Goal: Task Accomplishment & Management: Manage account settings

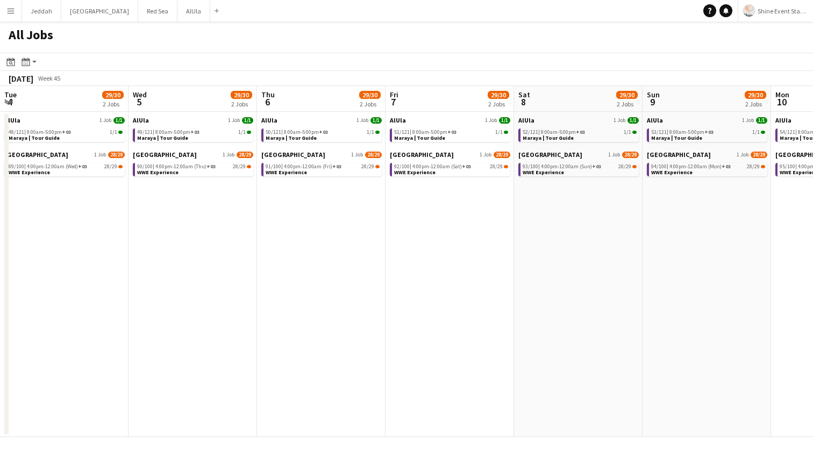
scroll to position [0, 379]
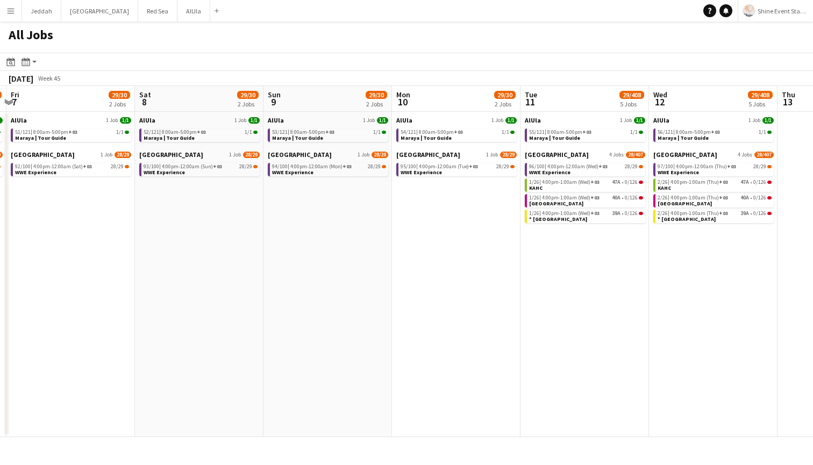
click at [546, 182] on span "4:00pm-1:00am (Wed) +03" at bounding box center [571, 182] width 58 height 5
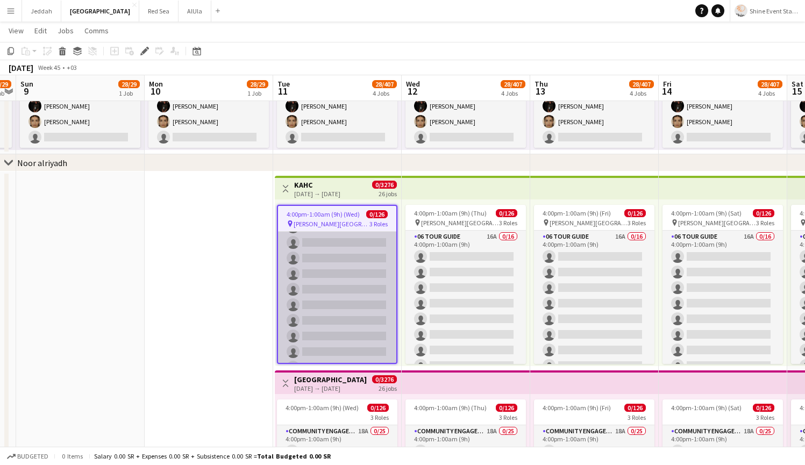
scroll to position [144, 0]
click at [323, 289] on app-card-role "06 Tour Guide 16A 0/16 4:00pm-1:00am (9h) single-neutral-actions single-neutral…" at bounding box center [337, 367] width 118 height 270
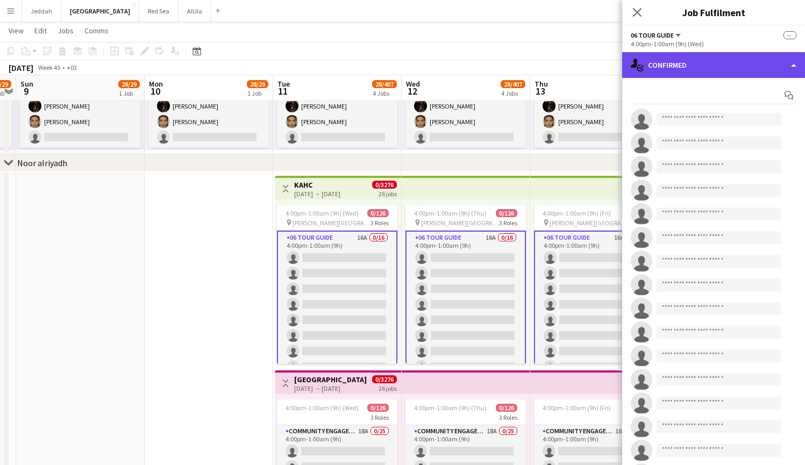
click at [720, 62] on div "single-neutral-actions-check-2 Confirmed" at bounding box center [713, 65] width 183 height 26
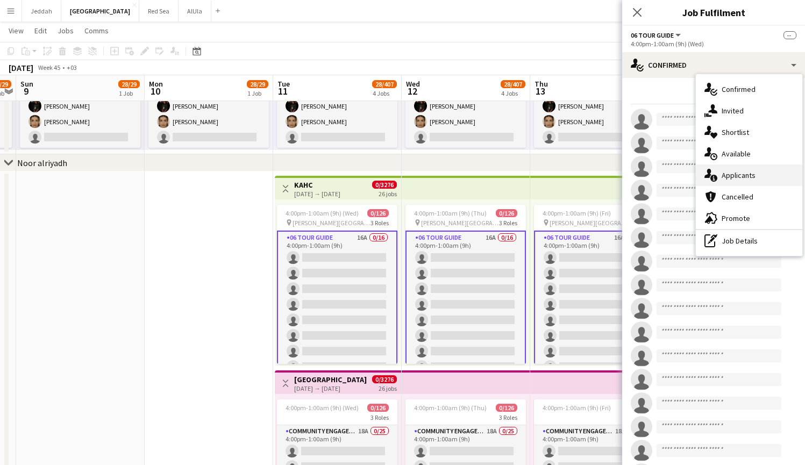
click at [736, 171] on span "Applicants" at bounding box center [738, 175] width 34 height 10
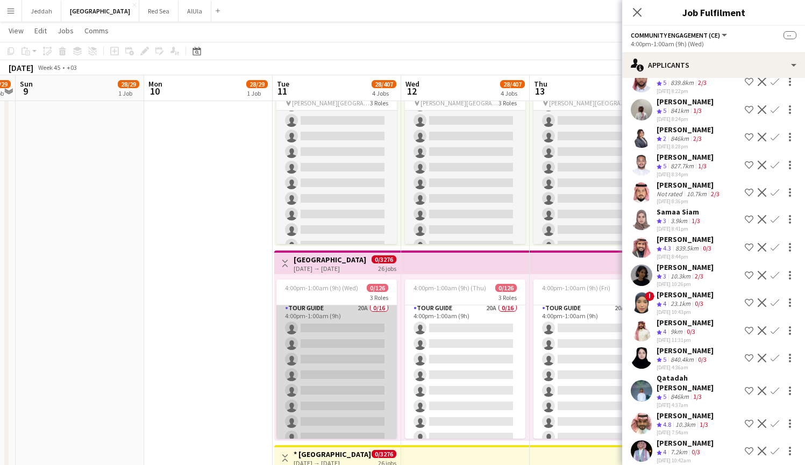
click at [352, 379] on app-card-role "Tour Guide 20A 0/16 4:00pm-1:00am (9h) single-neutral-actions single-neutral-ac…" at bounding box center [336, 437] width 120 height 270
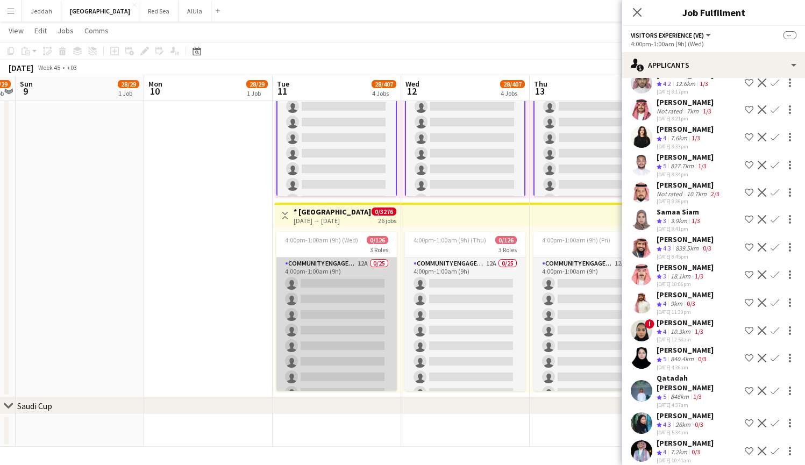
click at [354, 312] on app-card-role "Community Engagement (CE) 12A 0/25 4:00pm-1:00am (9h) single-neutral-actions si…" at bounding box center [336, 462] width 120 height 411
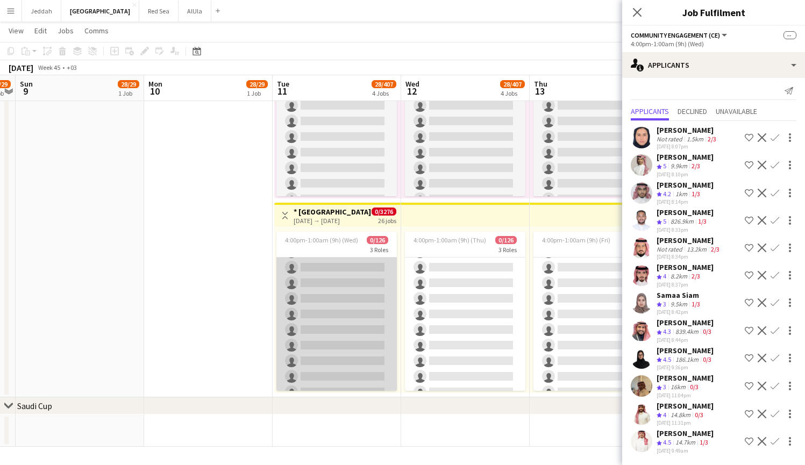
click at [341, 326] on app-card-role "Tour Guide 16A 0/16 4:00pm-1:00am (9h) single-neutral-actions single-neutral-ac…" at bounding box center [336, 283] width 120 height 270
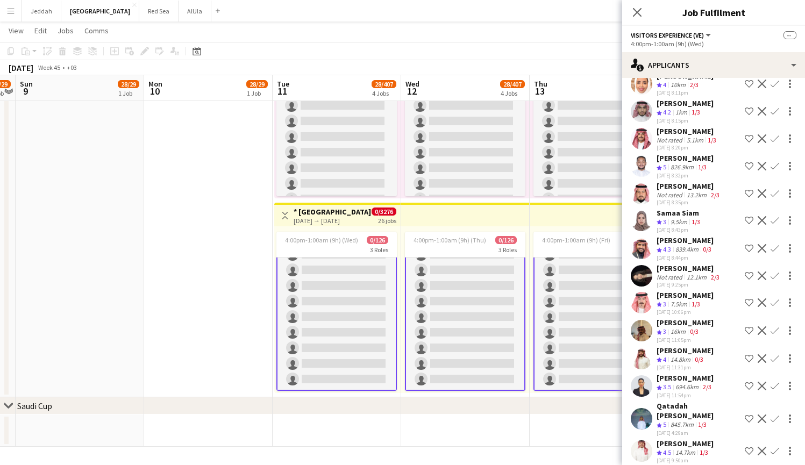
click at [641, 276] on app-user-avatar at bounding box center [642, 276] width 22 height 22
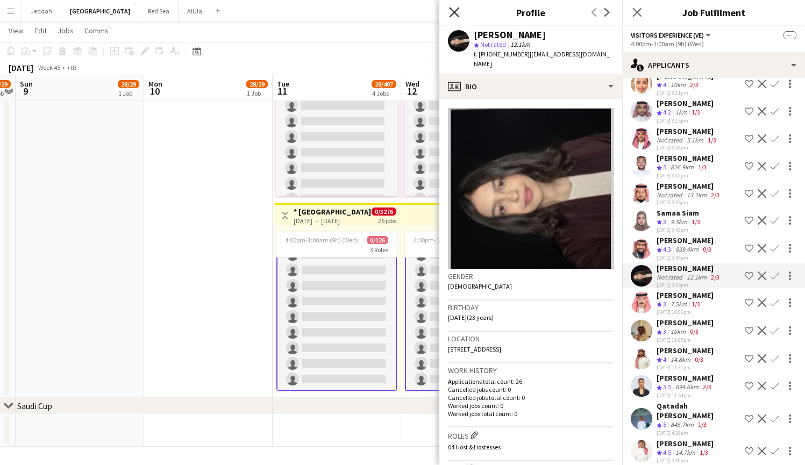
click at [455, 8] on icon "Close pop-in" at bounding box center [454, 12] width 10 height 10
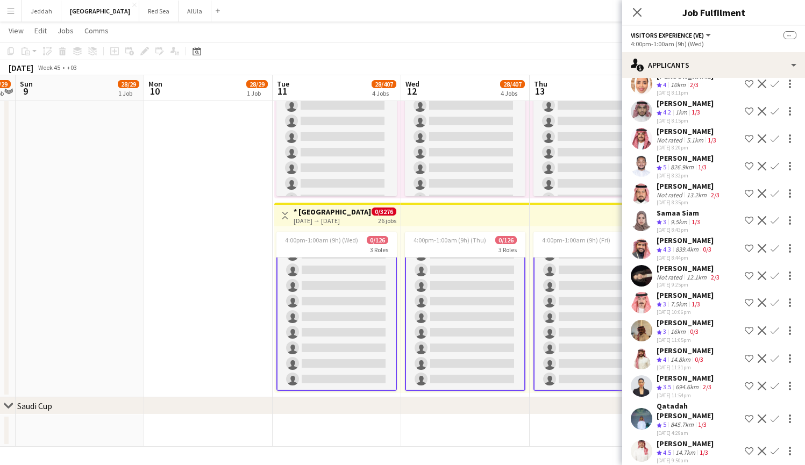
click at [190, 183] on app-date-cell at bounding box center [208, 103] width 128 height 588
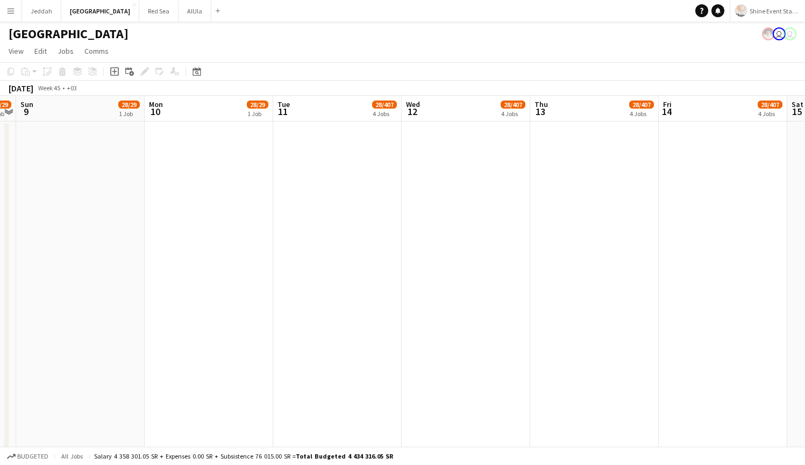
scroll to position [1894, 0]
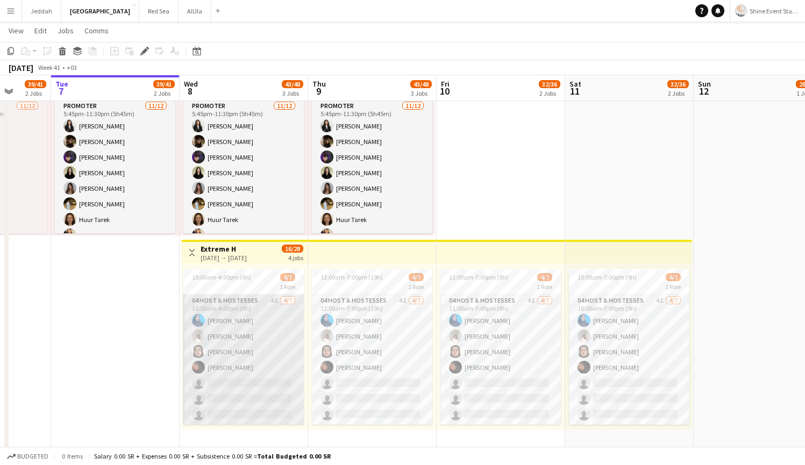
click at [217, 325] on app-card-role "04 Host & Hostesses 4I 4/7 10:00am-4:00pm (6h) Asma Faraj Zeina Ziad Nouf Alsha…" at bounding box center [243, 360] width 120 height 130
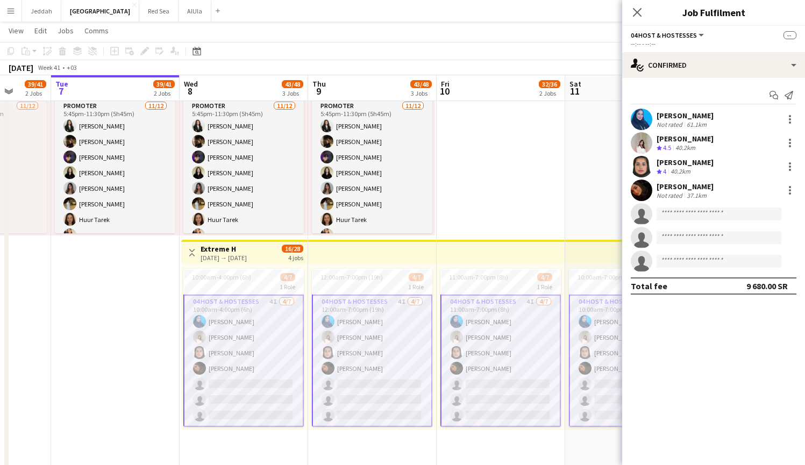
click at [639, 142] on app-user-avatar at bounding box center [642, 143] width 22 height 22
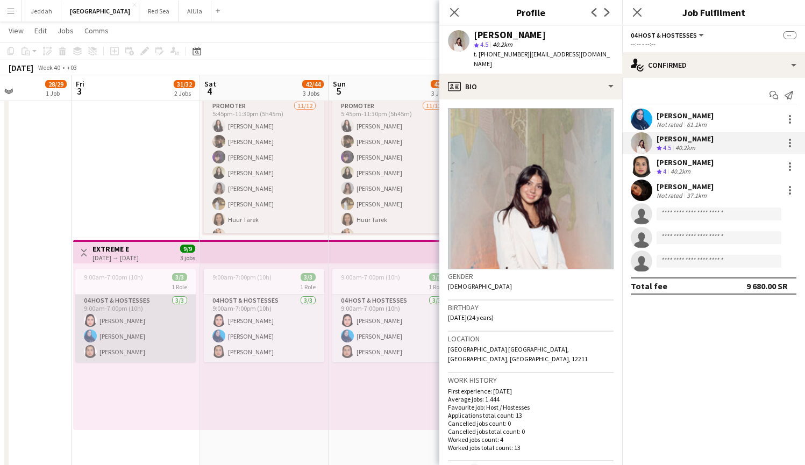
click at [138, 322] on app-card-role "04 Host & Hostesses 3/3 9:00am-7:00pm (10h) Sara Alnamlah Asma Faraj Nouf Alsha…" at bounding box center [135, 329] width 120 height 68
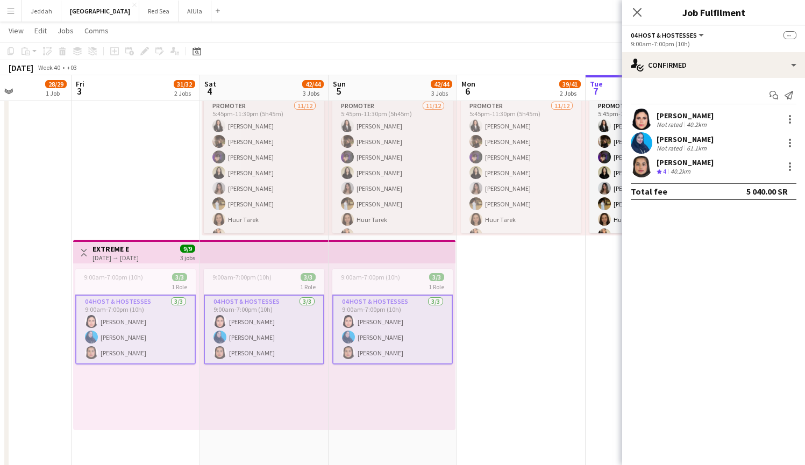
click at [138, 322] on app-card-role "04 Host & Hostesses 3/3 9:00am-7:00pm (10h) Sara Alnamlah Asma Faraj Nouf Alsha…" at bounding box center [135, 330] width 120 height 70
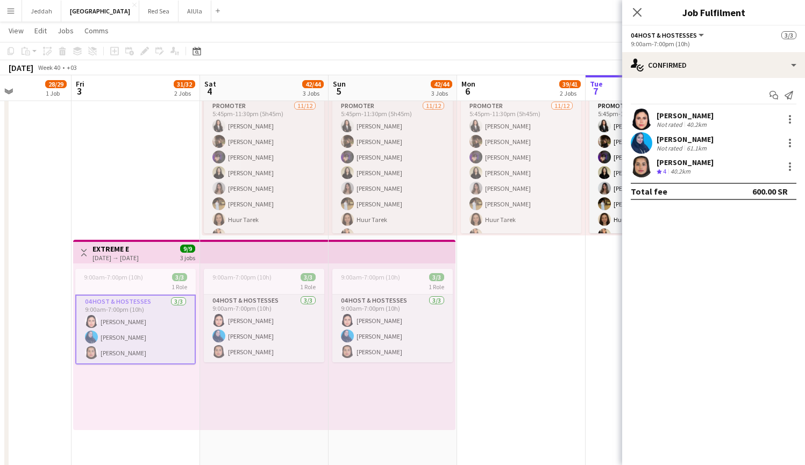
click at [138, 322] on app-card-role "04 Host & Hostesses 3/3 9:00am-7:00pm (10h) Sara Alnamlah Asma Faraj Nouf Alsha…" at bounding box center [135, 330] width 120 height 70
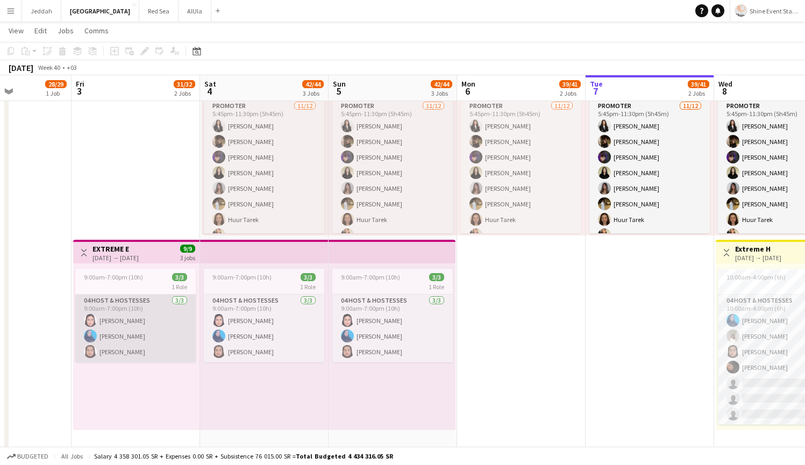
click at [138, 322] on app-card-role "04 Host & Hostesses 3/3 9:00am-7:00pm (10h) Sara Alnamlah Asma Faraj Nouf Alsha…" at bounding box center [135, 329] width 120 height 68
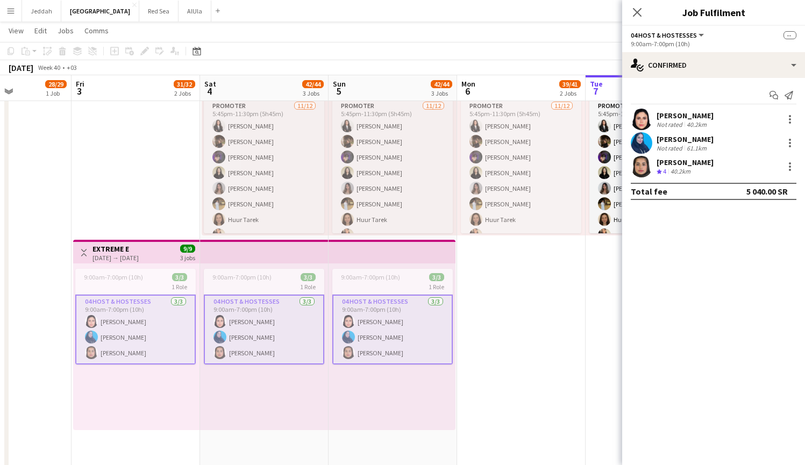
click at [643, 121] on app-user-avatar at bounding box center [642, 120] width 22 height 22
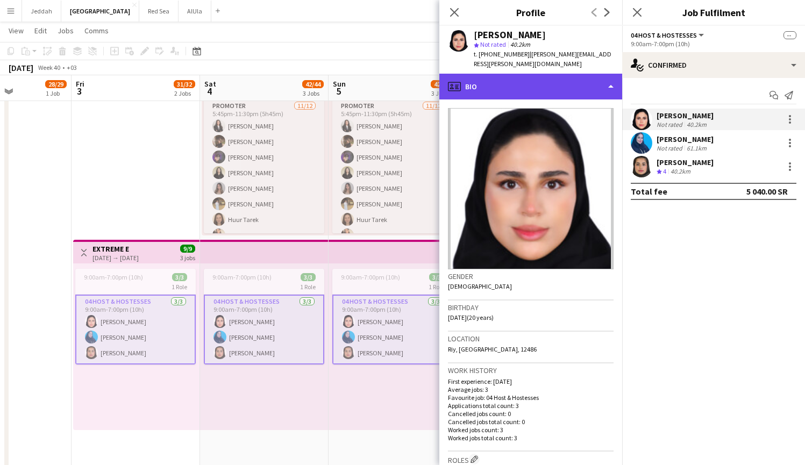
click at [591, 80] on div "profile Bio" at bounding box center [530, 87] width 183 height 26
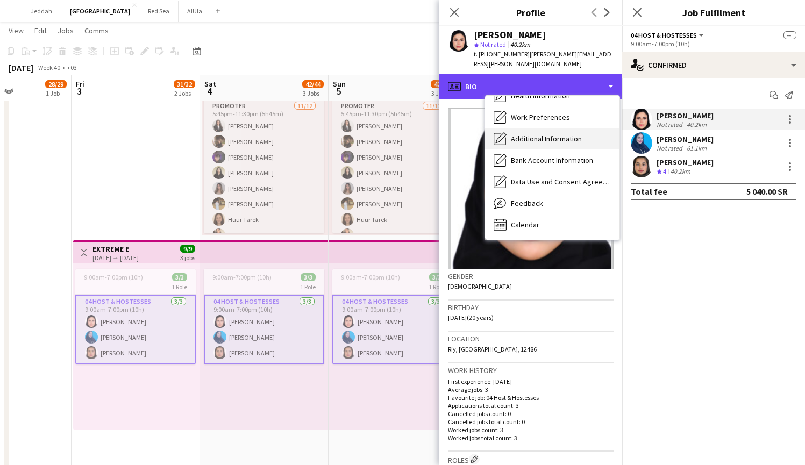
scroll to position [123, 0]
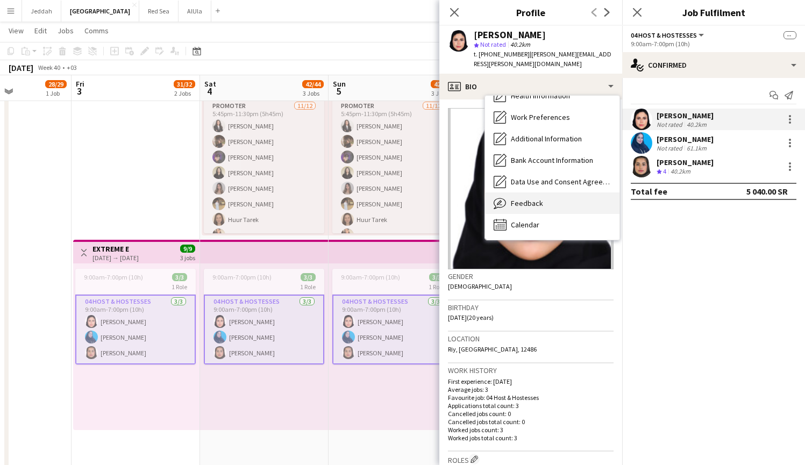
click at [529, 198] on span "Feedback" at bounding box center [527, 203] width 32 height 10
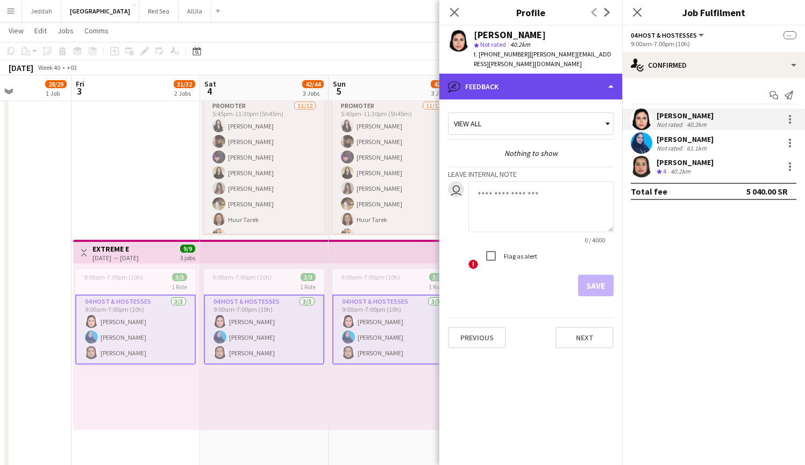
click at [520, 80] on div "bubble-pencil Feedback" at bounding box center [530, 87] width 183 height 26
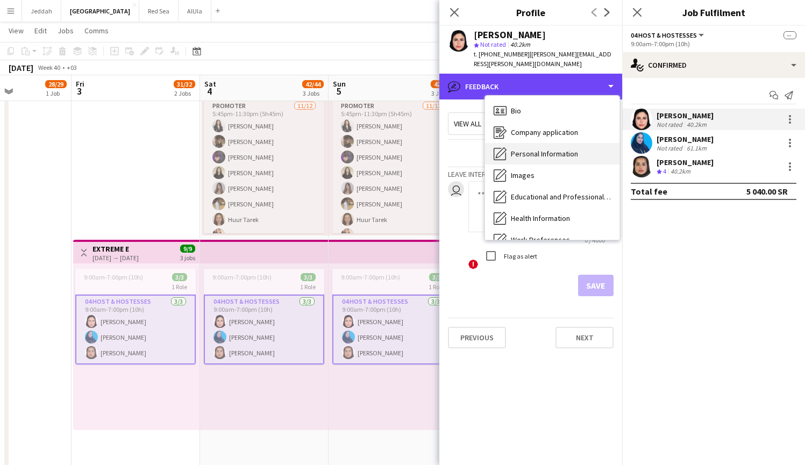
scroll to position [0, 0]
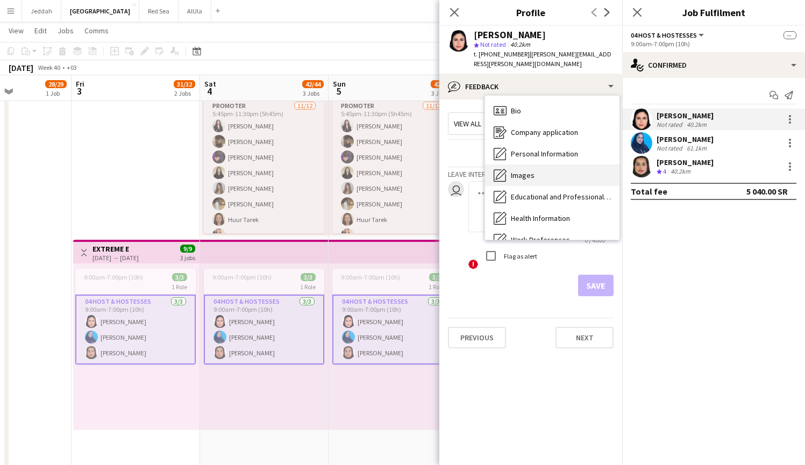
click at [533, 170] on span "Images" at bounding box center [523, 175] width 24 height 10
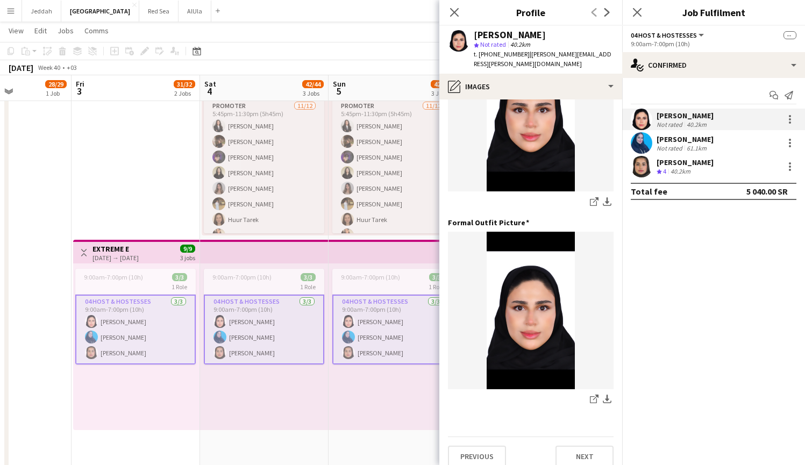
scroll to position [469, 0]
click at [452, 12] on icon "Close pop-in" at bounding box center [454, 12] width 10 height 10
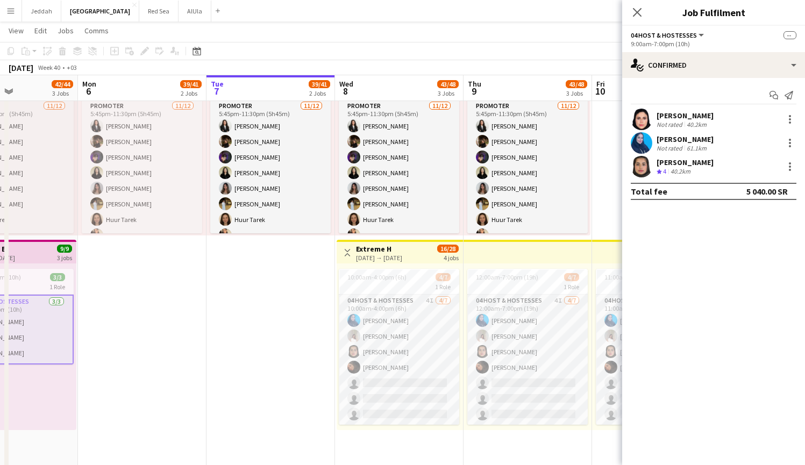
scroll to position [0, 309]
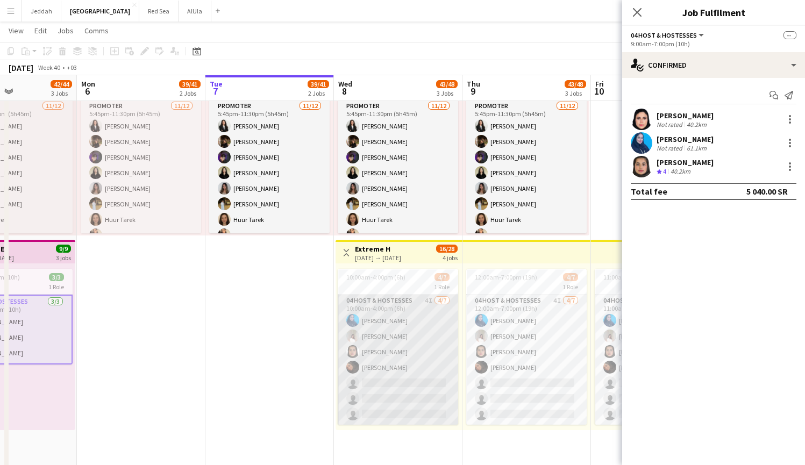
click at [400, 368] on app-card-role "04 Host & Hostesses 4I 4/7 10:00am-4:00pm (6h) Asma Faraj Zeina Ziad Nouf Alsha…" at bounding box center [398, 360] width 120 height 130
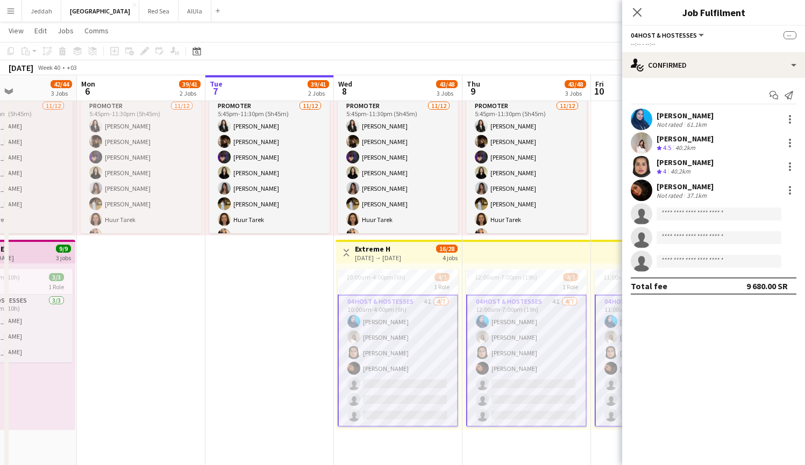
click at [642, 190] on app-user-avatar at bounding box center [642, 191] width 22 height 22
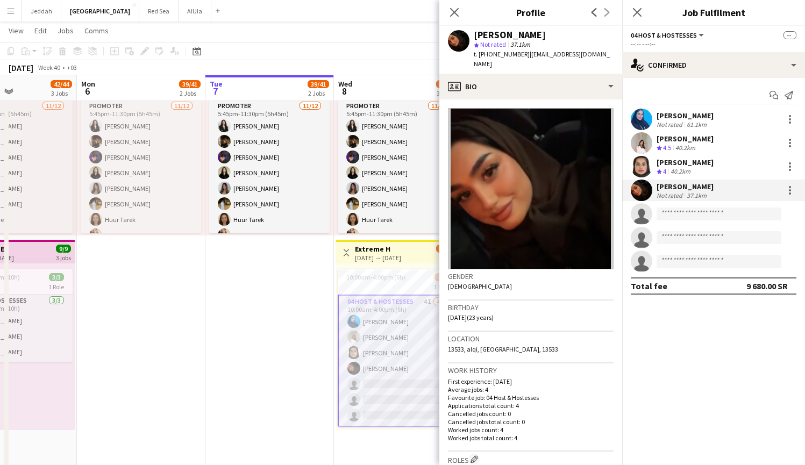
click at [639, 164] on app-user-avatar at bounding box center [642, 167] width 22 height 22
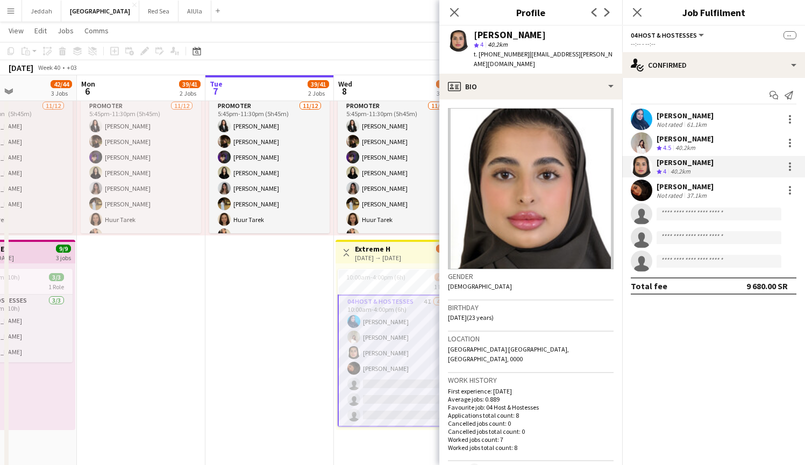
click at [254, 336] on app-date-cell "5:45pm-11:30pm (5h45m) 11/12 1 Role Promoter 11/12 5:45pm-11:30pm (5h45m) Jana …" at bounding box center [269, 335] width 128 height 588
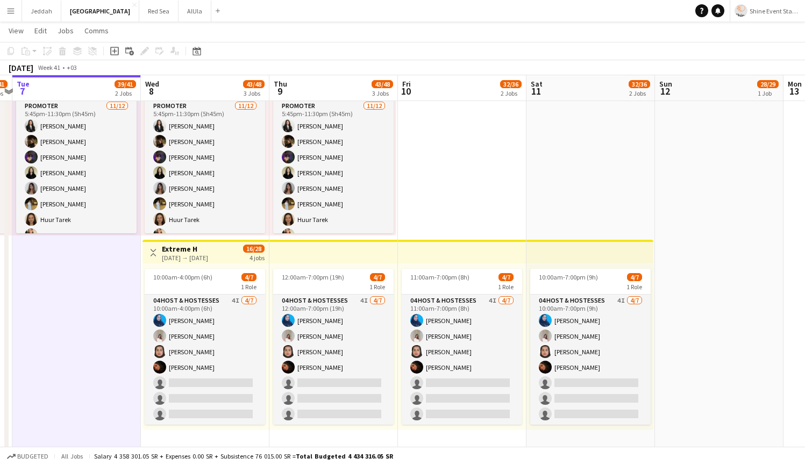
drag, startPoint x: 204, startPoint y: 302, endPoint x: 0, endPoint y: 328, distance: 205.5
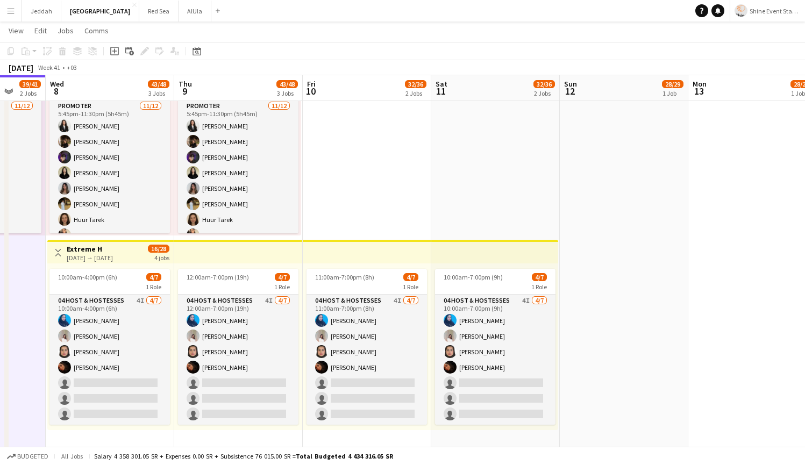
scroll to position [0, 436]
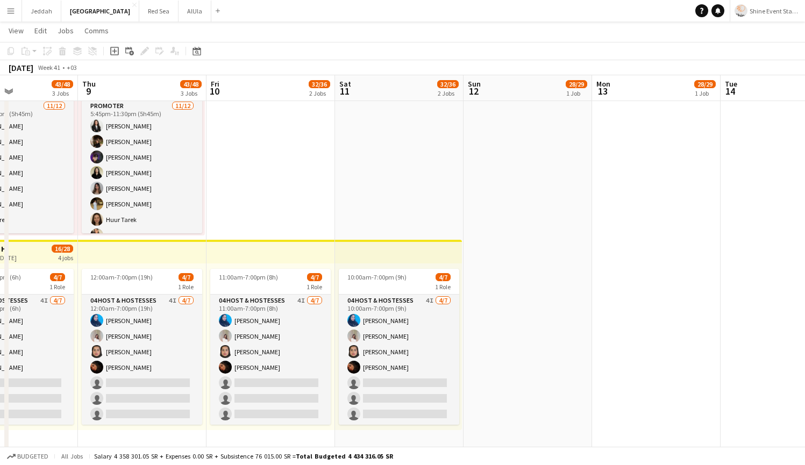
drag, startPoint x: 607, startPoint y: 168, endPoint x: 420, endPoint y: 200, distance: 189.9
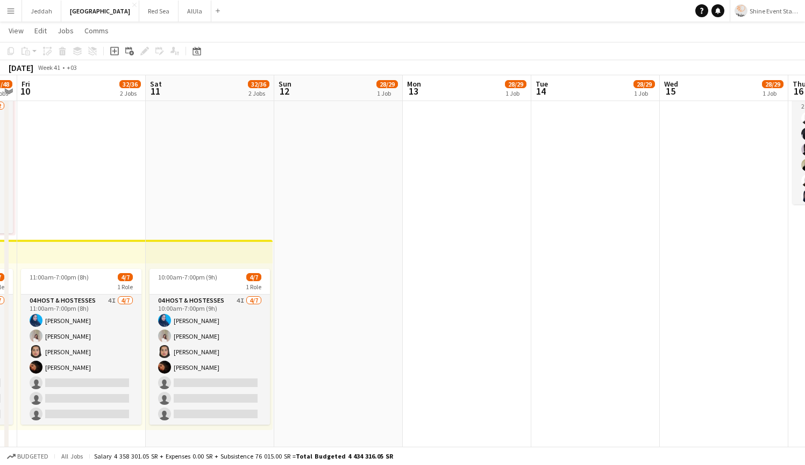
drag, startPoint x: 596, startPoint y: 205, endPoint x: 34, endPoint y: 315, distance: 572.3
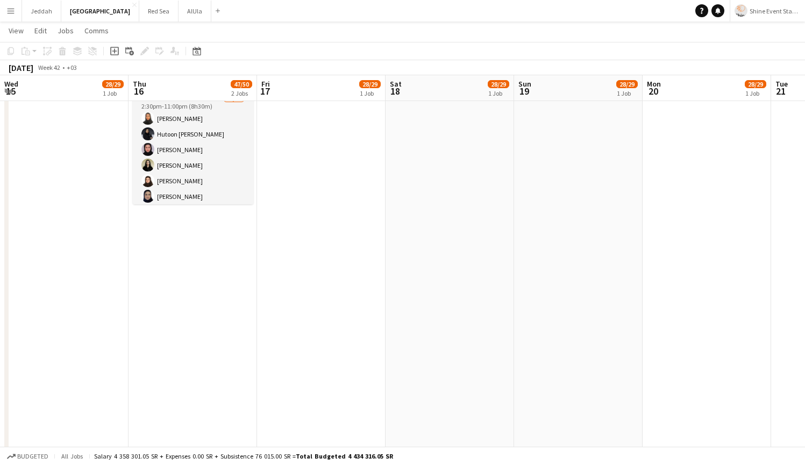
scroll to position [0, 453]
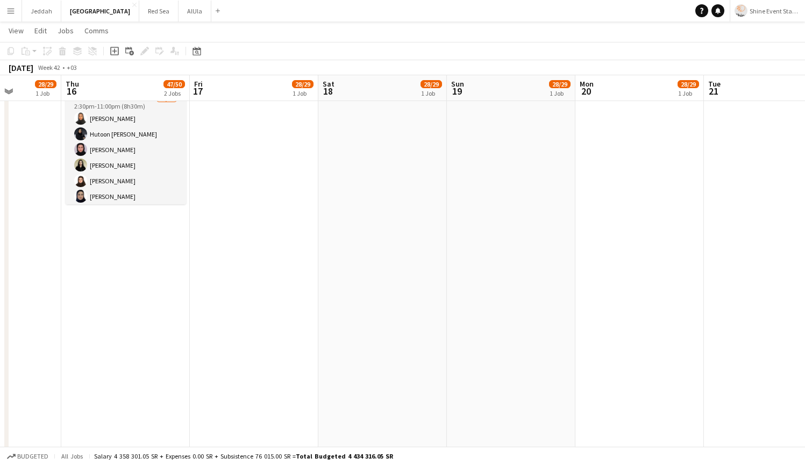
drag, startPoint x: 500, startPoint y: 279, endPoint x: 127, endPoint y: 335, distance: 377.2
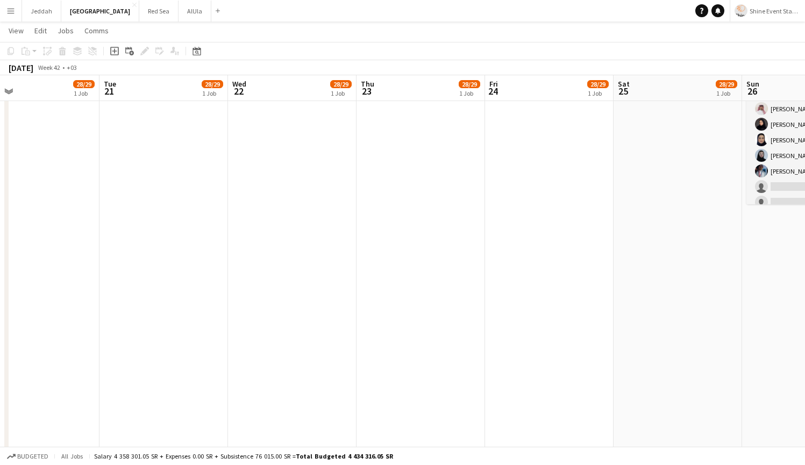
drag, startPoint x: 477, startPoint y: 295, endPoint x: 48, endPoint y: 361, distance: 434.6
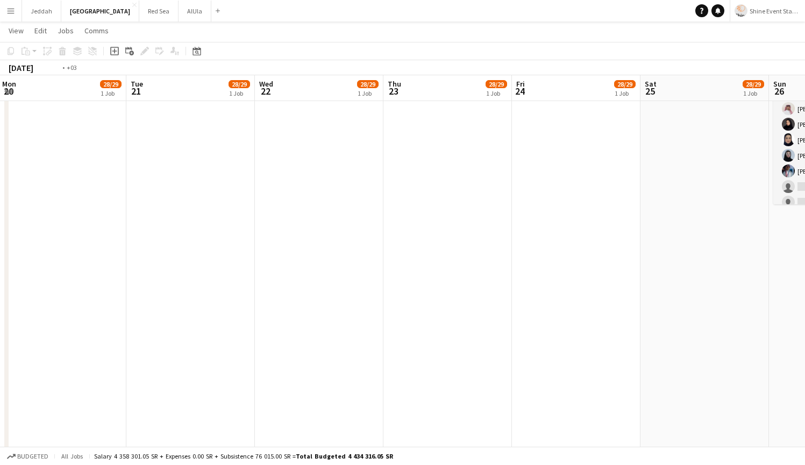
drag, startPoint x: 550, startPoint y: 280, endPoint x: 0, endPoint y: 364, distance: 556.3
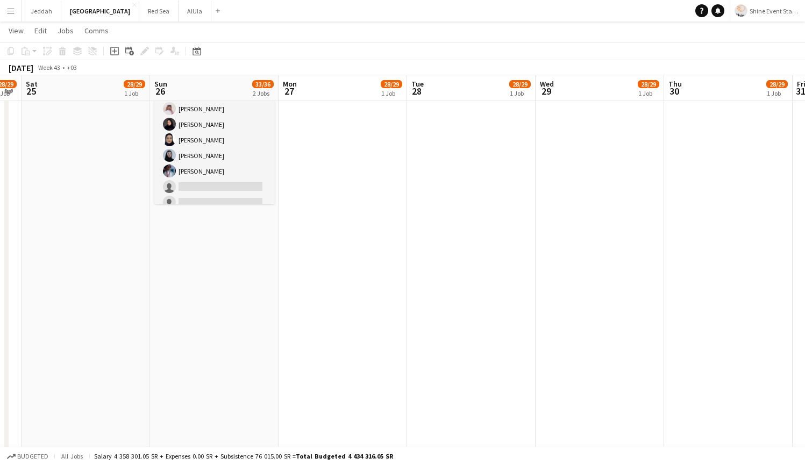
drag, startPoint x: 398, startPoint y: 333, endPoint x: 0, endPoint y: 376, distance: 400.0
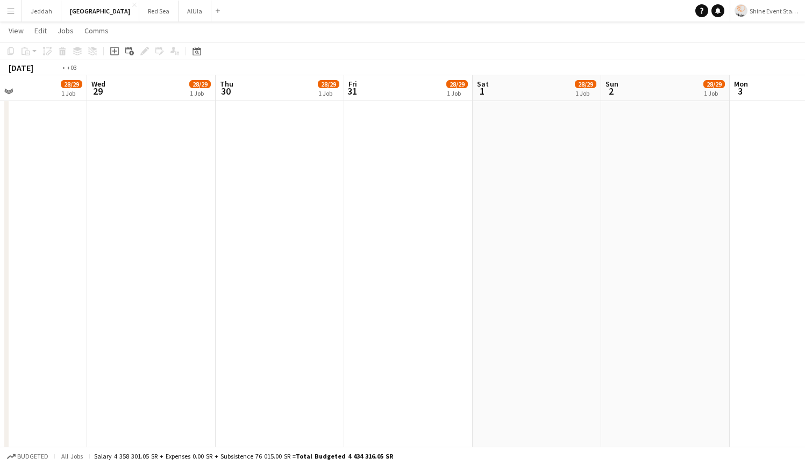
drag, startPoint x: 440, startPoint y: 284, endPoint x: 10, endPoint y: 369, distance: 438.4
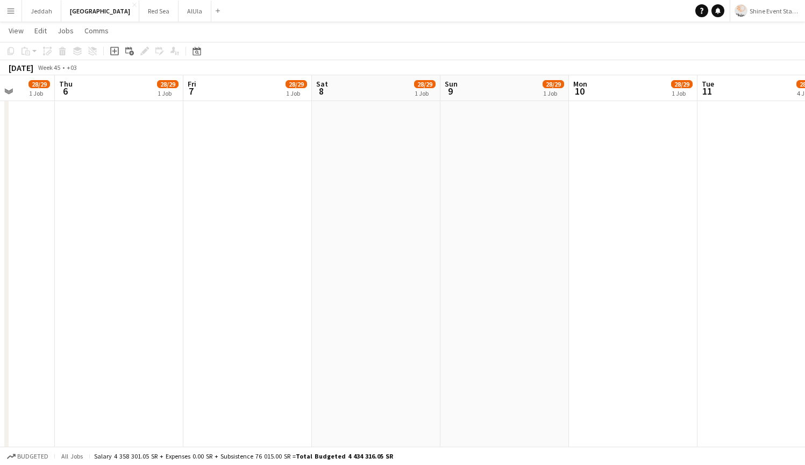
drag, startPoint x: 307, startPoint y: 332, endPoint x: 0, endPoint y: 377, distance: 310.8
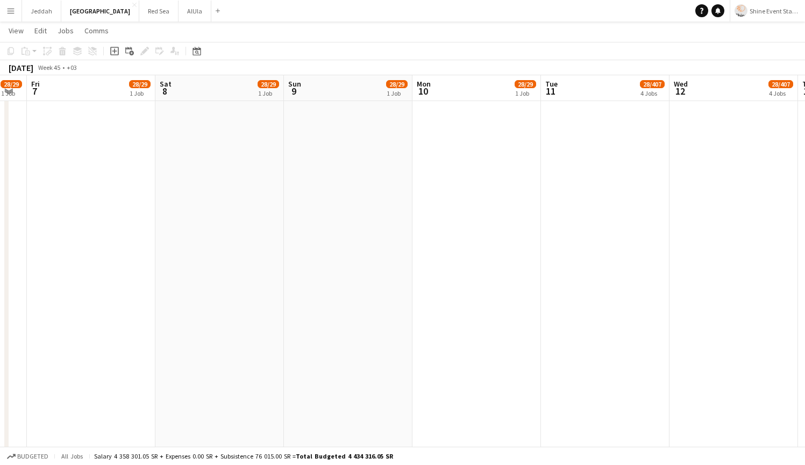
drag, startPoint x: 331, startPoint y: 318, endPoint x: 0, endPoint y: 365, distance: 334.4
drag, startPoint x: 388, startPoint y: 306, endPoint x: 107, endPoint y: 335, distance: 282.1
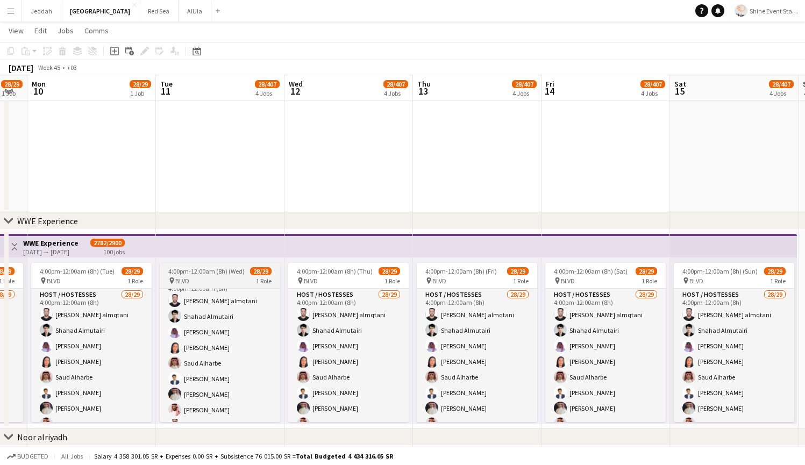
scroll to position [14, 0]
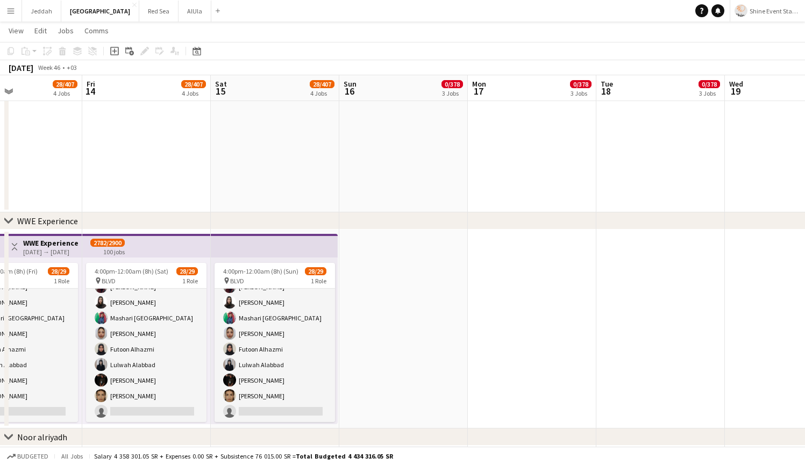
drag, startPoint x: 474, startPoint y: 163, endPoint x: 407, endPoint y: 169, distance: 66.9
click at [15, 231] on app-calendar-viewport "Sun 9 28/29 1 Job Mon 10 28/29 1 Job Tue 11 28/407 4 Jobs Wed 12 28/407 4 Jobs …" at bounding box center [402, 176] width 805 height 1814
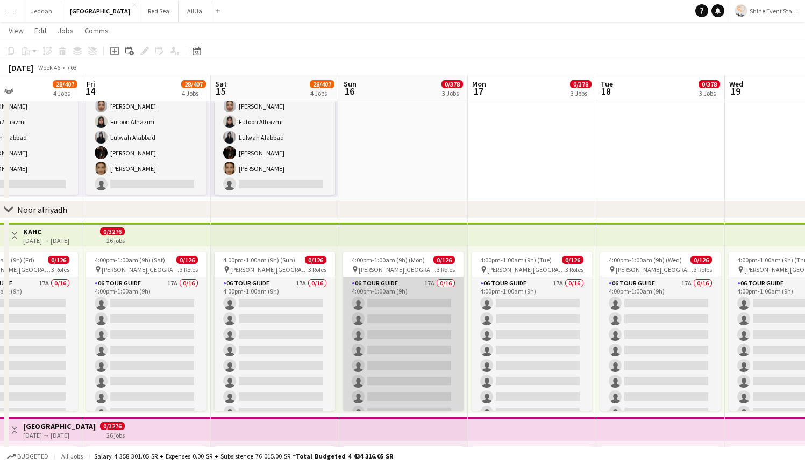
click at [383, 320] on app-card-role "06 Tour Guide 17A 0/16 4:00pm-1:00am (9h) single-neutral-actions single-neutral…" at bounding box center [403, 412] width 120 height 270
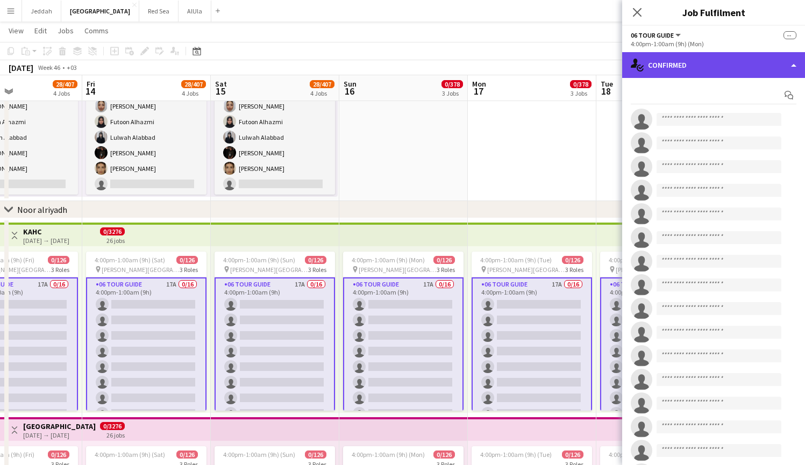
click at [676, 74] on div "single-neutral-actions-check-2 Confirmed" at bounding box center [713, 65] width 183 height 26
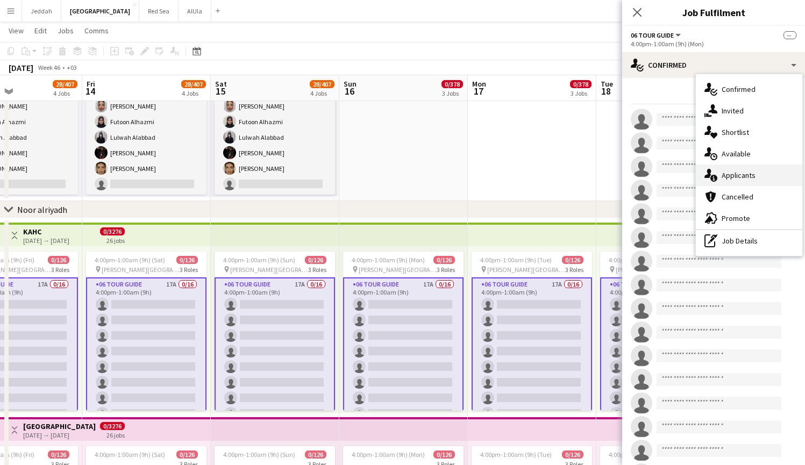
click at [735, 178] on span "Applicants" at bounding box center [738, 175] width 34 height 10
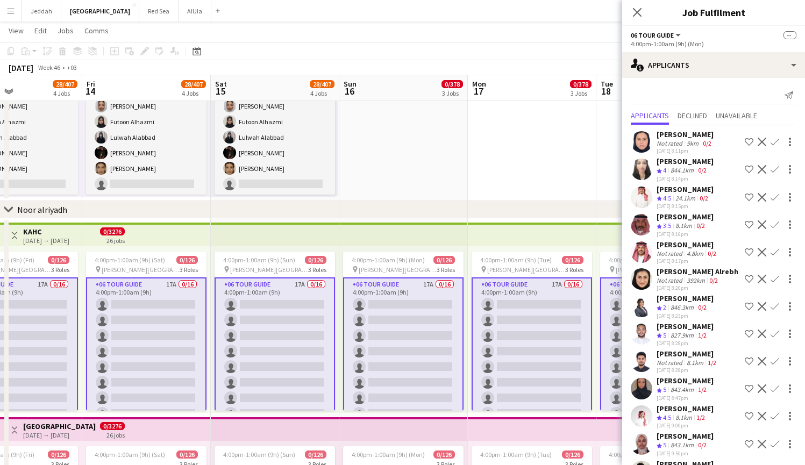
click at [638, 383] on app-user-avatar at bounding box center [642, 389] width 22 height 22
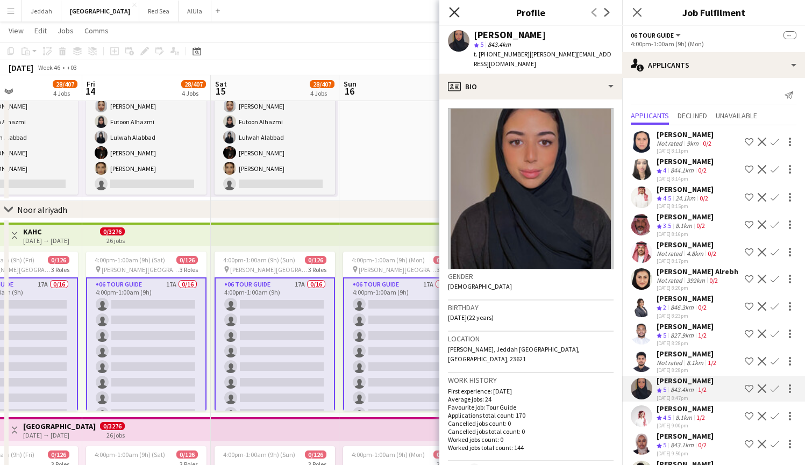
click at [455, 14] on icon "Close pop-in" at bounding box center [454, 12] width 10 height 10
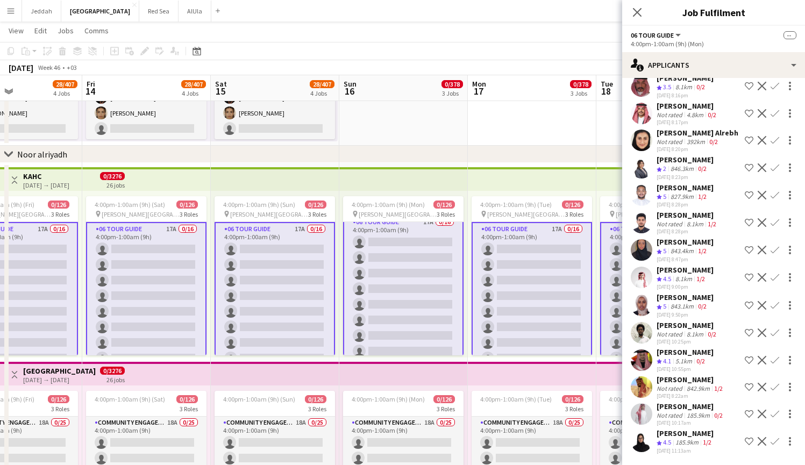
scroll to position [119, 0]
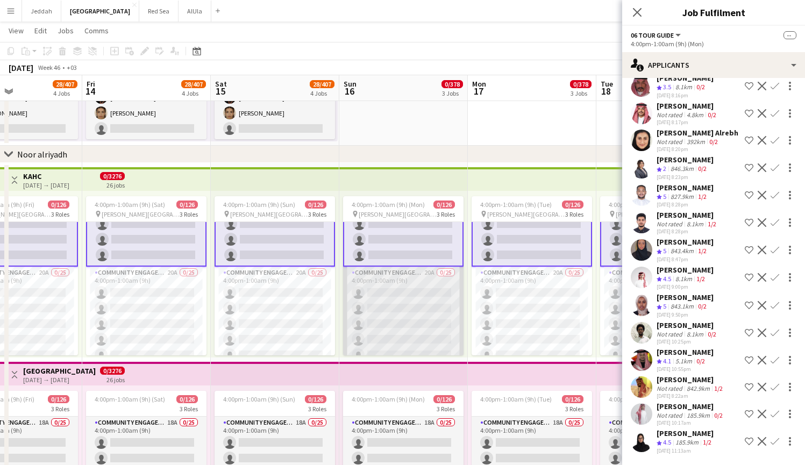
click at [389, 313] on app-card-role "Community Engagement (CE) 20A 0/25 4:00pm-1:00am (9h) single-neutral-actions si…" at bounding box center [403, 472] width 120 height 411
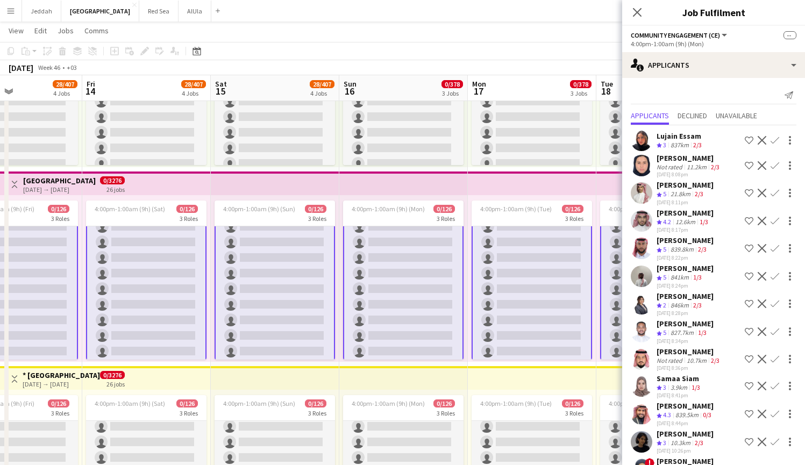
click at [445, 23] on app-page-menu "View Day view expanded Day view collapsed Month view Date picker Jump to today …" at bounding box center [402, 32] width 805 height 20
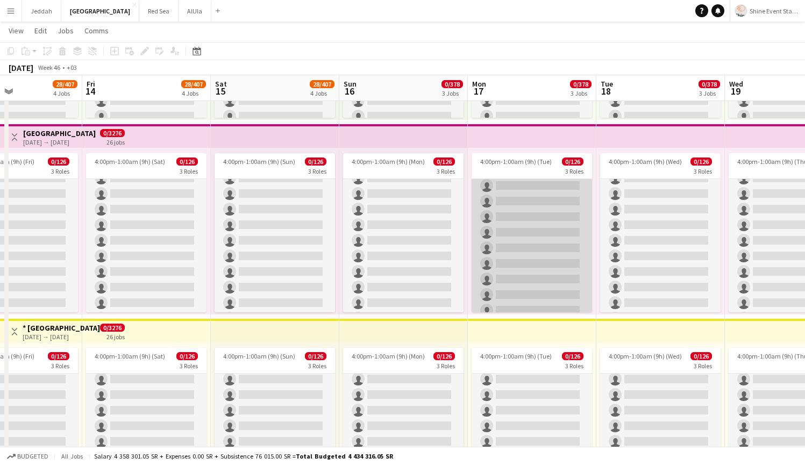
scroll to position [97, 0]
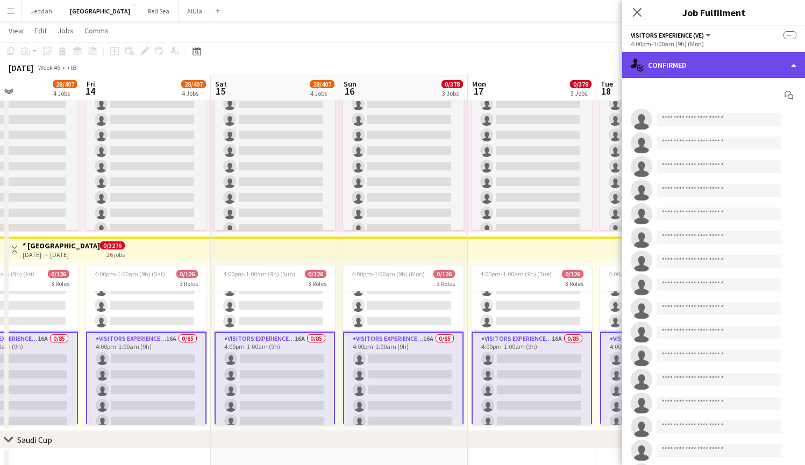
click at [711, 61] on div "single-neutral-actions-check-2 Confirmed" at bounding box center [713, 65] width 183 height 26
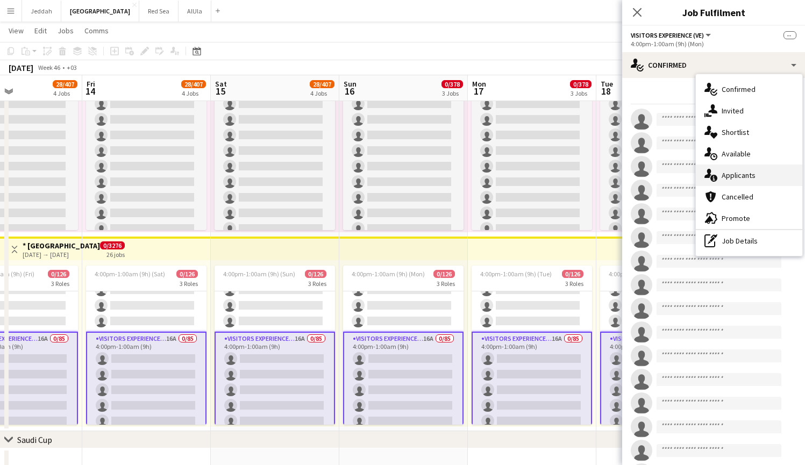
click at [742, 171] on span "Applicants" at bounding box center [738, 175] width 34 height 10
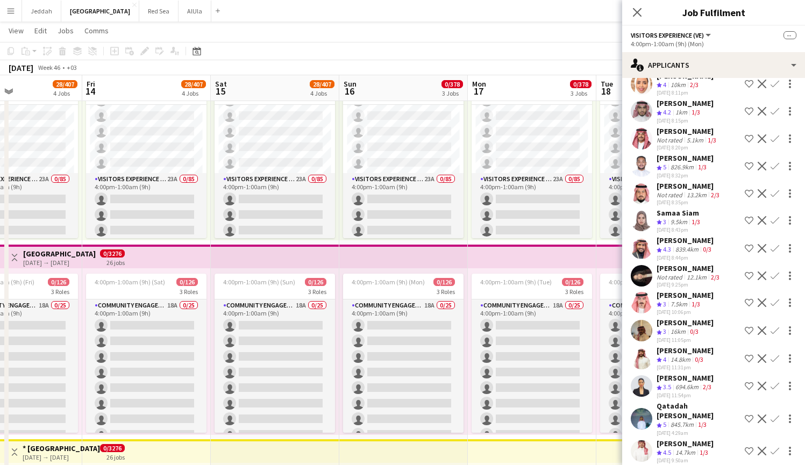
scroll to position [456, 0]
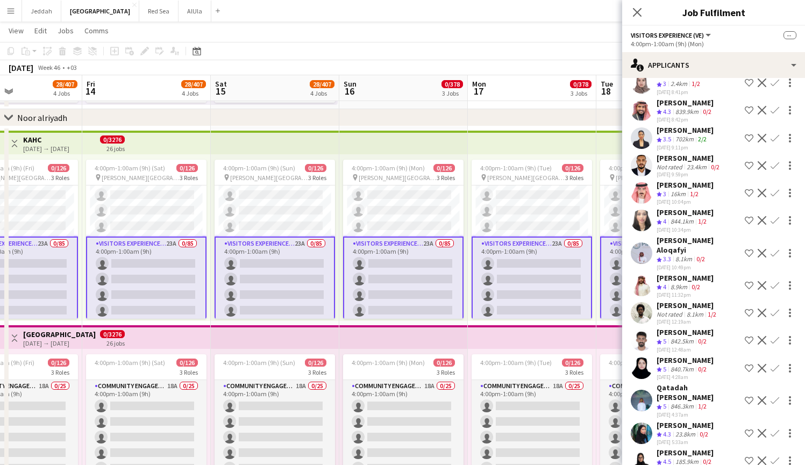
click at [641, 450] on app-user-avatar at bounding box center [642, 461] width 22 height 22
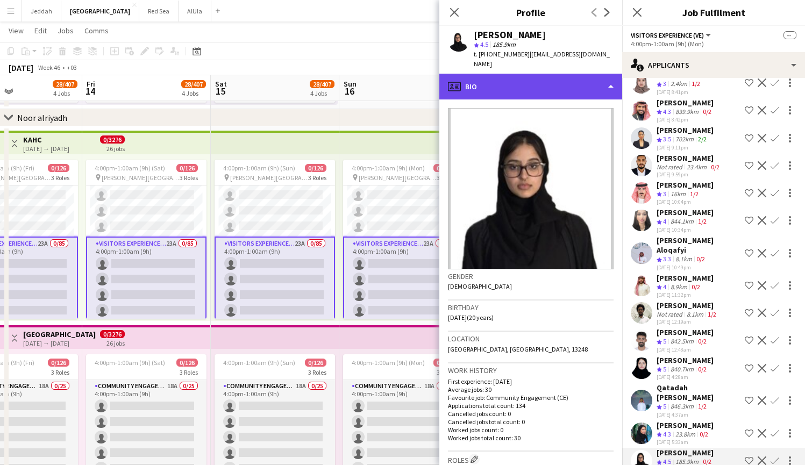
click at [518, 81] on div "profile Bio" at bounding box center [530, 87] width 183 height 26
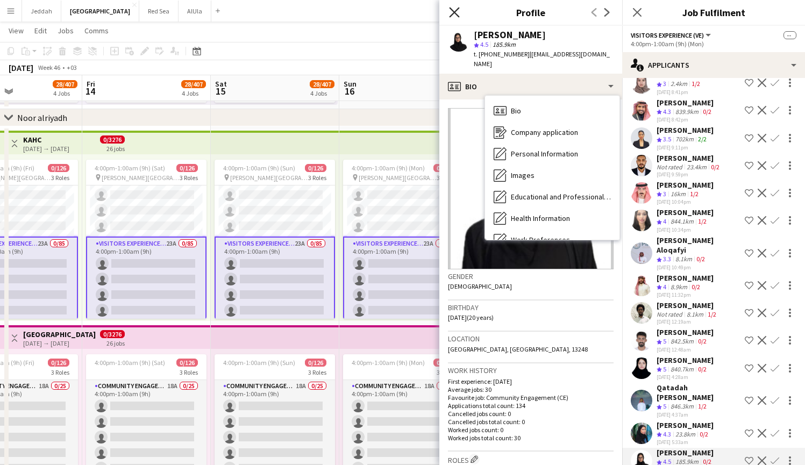
click at [452, 12] on icon "Close pop-in" at bounding box center [454, 12] width 10 height 10
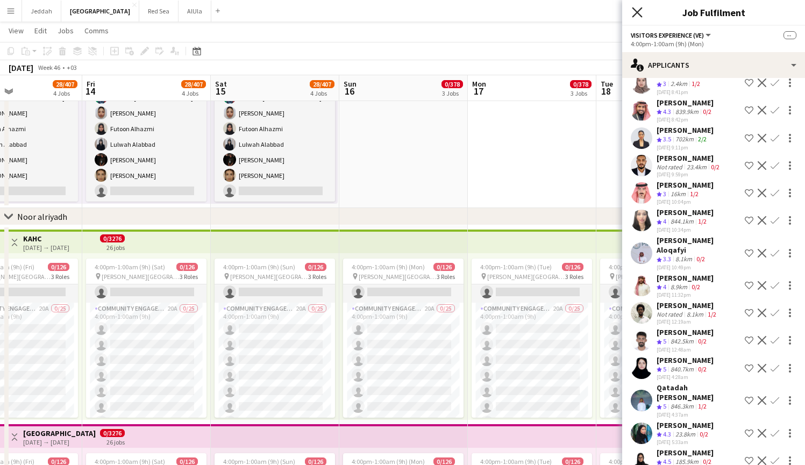
click at [638, 10] on icon "Close pop-in" at bounding box center [637, 12] width 10 height 10
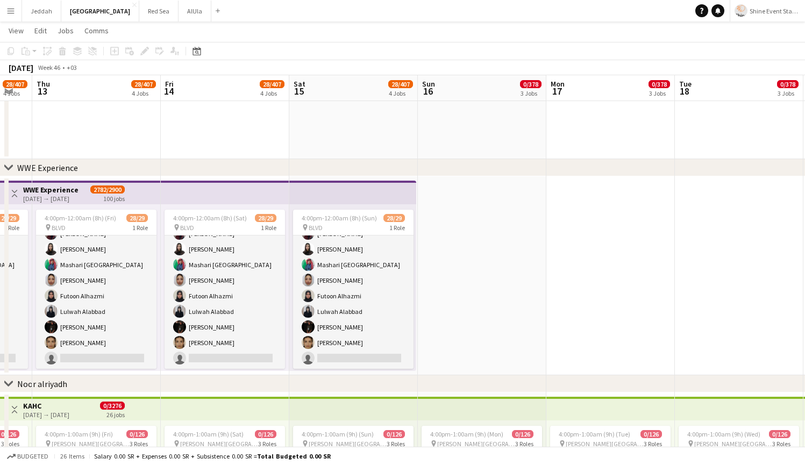
drag, startPoint x: 121, startPoint y: 151, endPoint x: 199, endPoint y: 139, distance: 78.8
click at [200, 140] on app-calendar-viewport "Tue 11 28/407 4 Jobs Wed 12 28/407 4 Jobs Thu 13 28/407 4 Jobs Fri 14 28/407 4 …" at bounding box center [402, 123] width 805 height 1814
click at [197, 54] on icon "Date picker" at bounding box center [196, 51] width 9 height 9
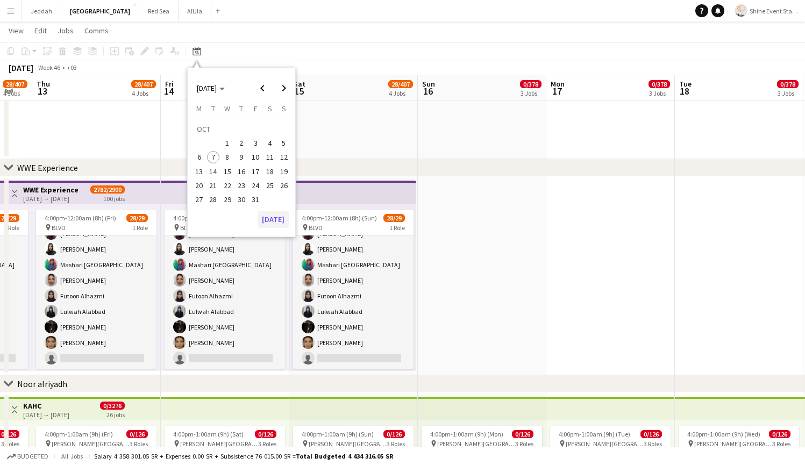
click at [281, 222] on button "[DATE]" at bounding box center [272, 219] width 31 height 17
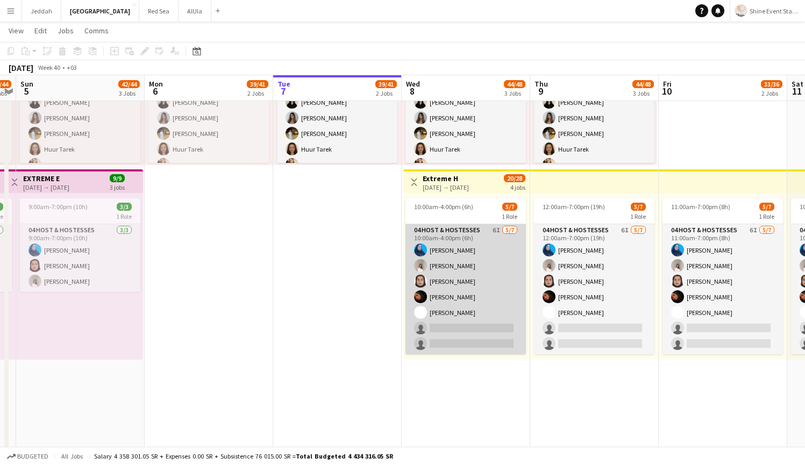
click at [463, 282] on app-card-role "04 Host & Hostesses 6I 5/7 10:00am-4:00pm (6h) Asma Faraj Zeina Ziad Nouf Alsha…" at bounding box center [465, 289] width 120 height 130
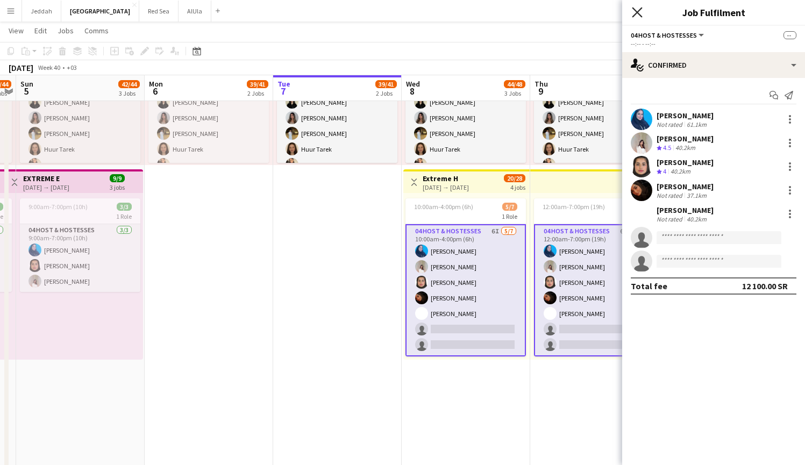
click at [636, 13] on icon at bounding box center [637, 12] width 10 height 10
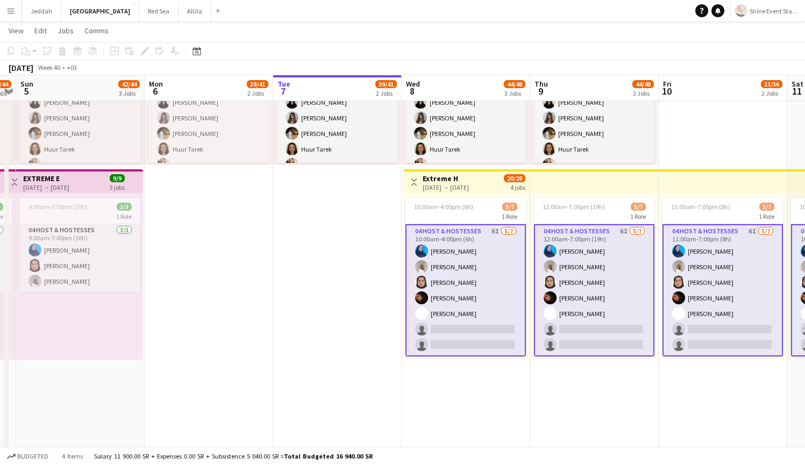
click at [335, 208] on app-date-cell "5:45pm-11:30pm (5h45m) 11/12 1 Role Promoter 11/12 5:45pm-11:30pm (5h45m) Jana …" at bounding box center [337, 264] width 128 height 588
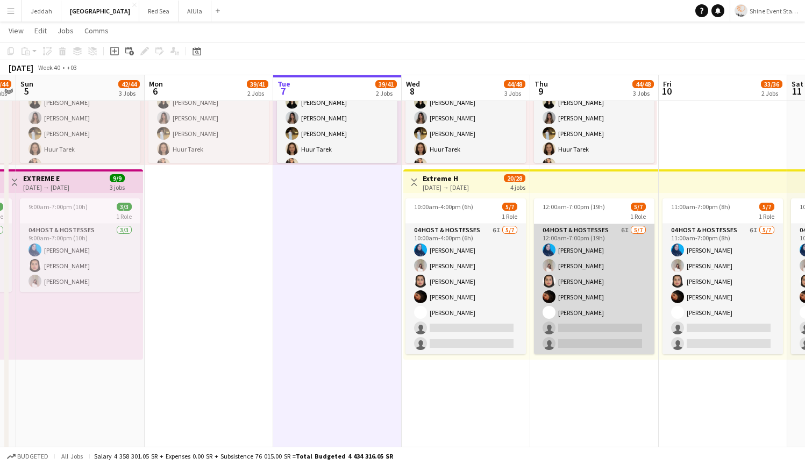
click at [574, 276] on app-card-role "04 Host & Hostesses 6I 5/7 12:00am-7:00pm (19h) Asma Faraj Zeina Ziad Nouf Alsh…" at bounding box center [594, 289] width 120 height 130
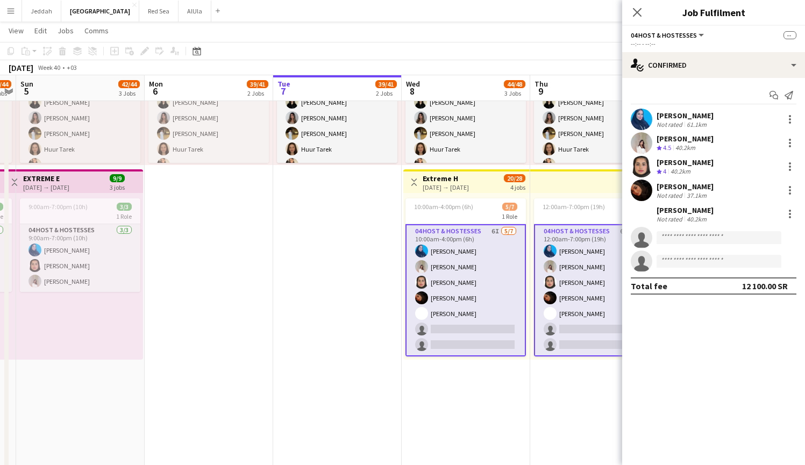
click at [641, 141] on app-user-avatar at bounding box center [642, 143] width 22 height 22
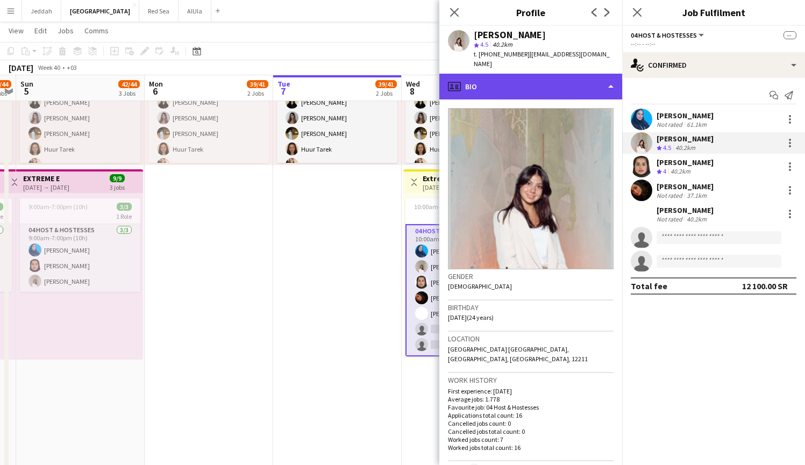
click at [534, 76] on div "profile Bio" at bounding box center [530, 87] width 183 height 26
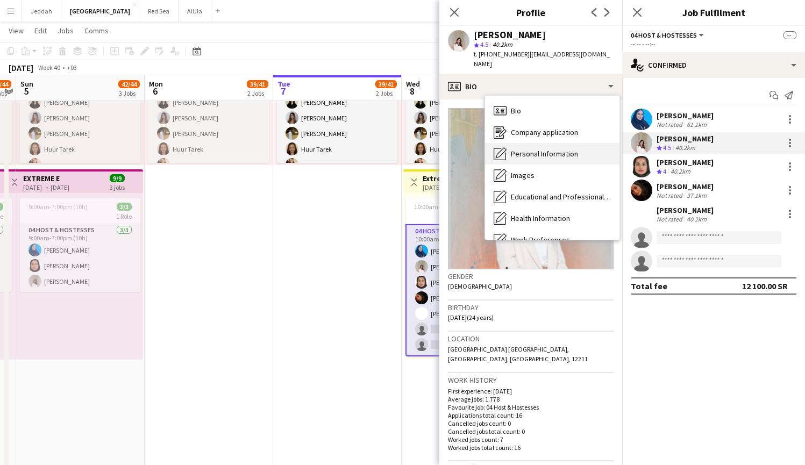
click at [542, 143] on div "Personal Information Personal Information" at bounding box center [552, 154] width 134 height 22
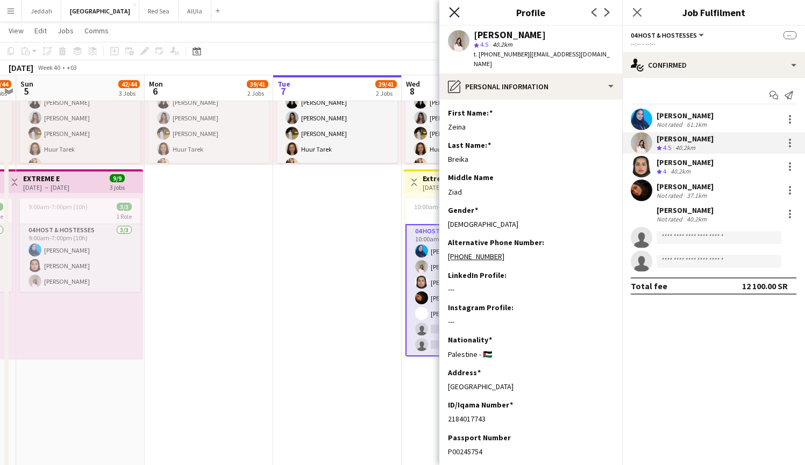
click at [449, 13] on icon "Close pop-in" at bounding box center [454, 12] width 10 height 10
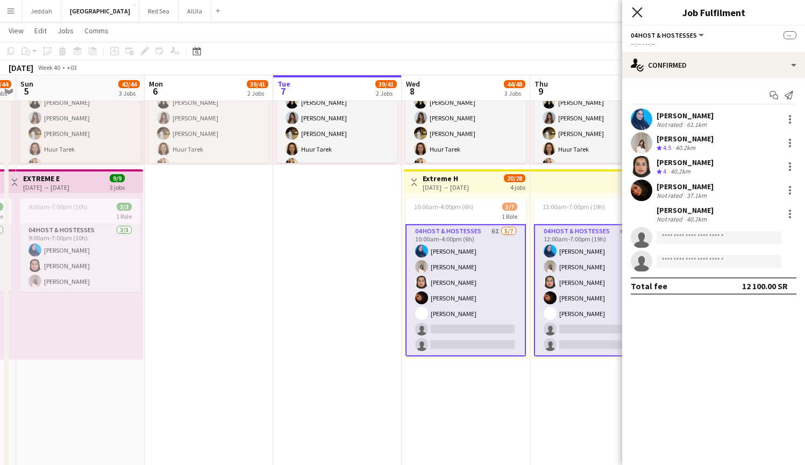
click at [635, 15] on icon at bounding box center [637, 12] width 10 height 10
